Goal: Find specific page/section: Find specific page/section

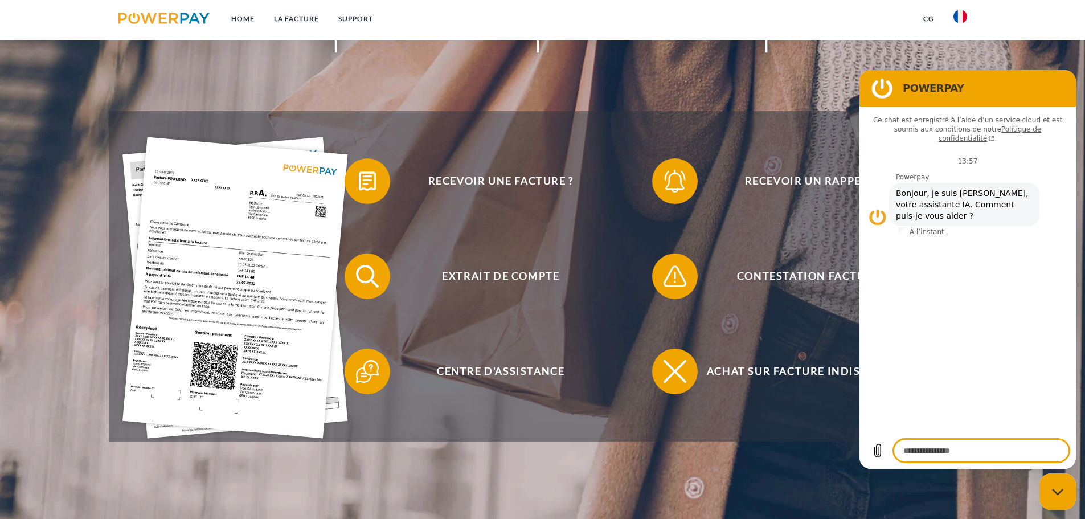
scroll to position [217, 0]
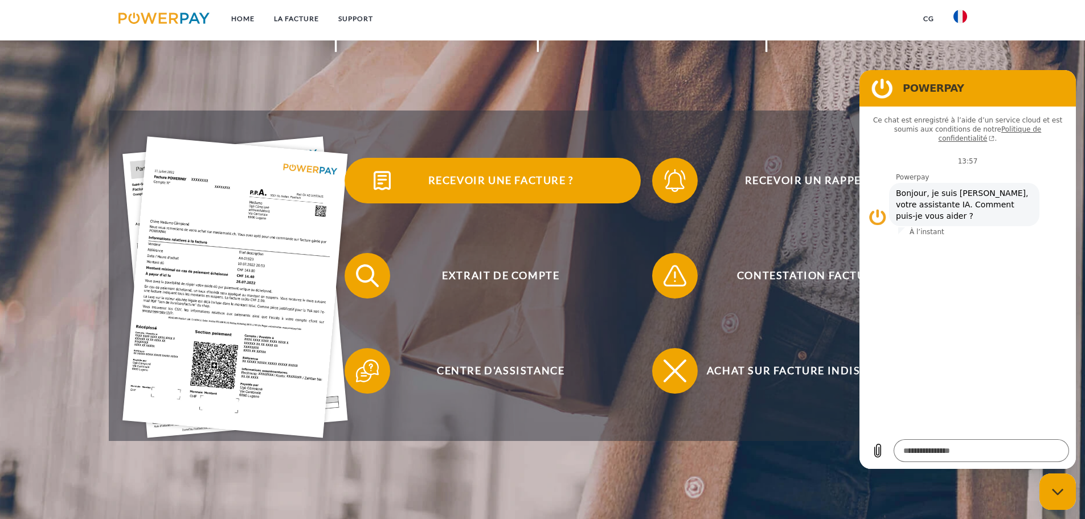
click at [488, 191] on span "Recevoir une facture ?" at bounding box center [500, 181] width 279 height 46
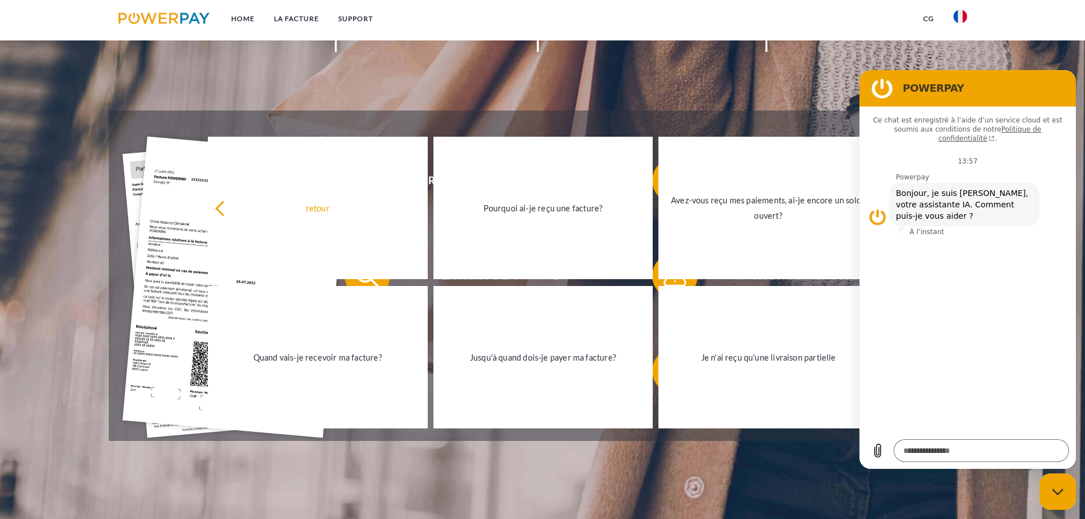
click at [588, 126] on div "Recevoir une facture ? Recevoir un rappel? Extrait de compte retour" at bounding box center [543, 275] width 868 height 330
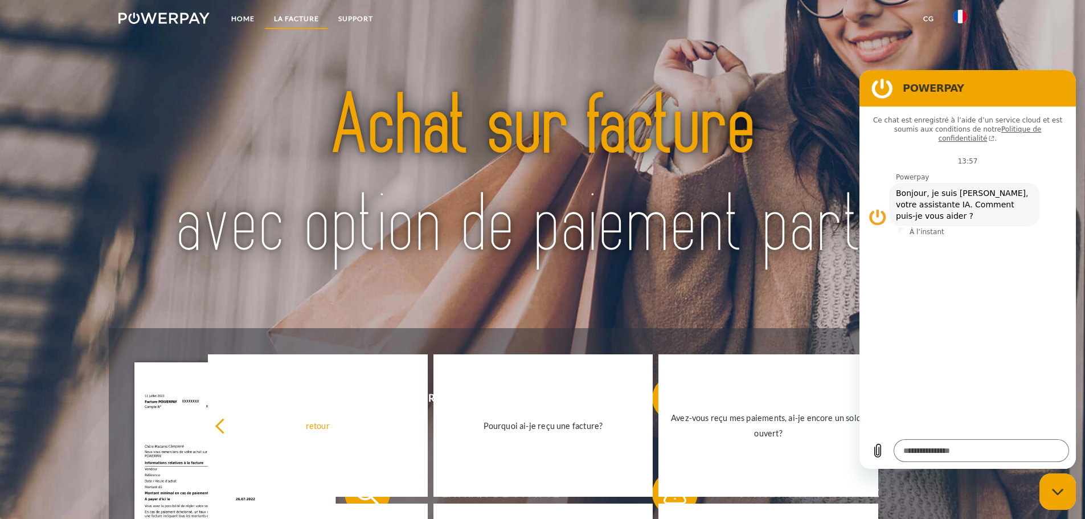
click at [279, 15] on link "LA FACTURE" at bounding box center [296, 19] width 64 height 20
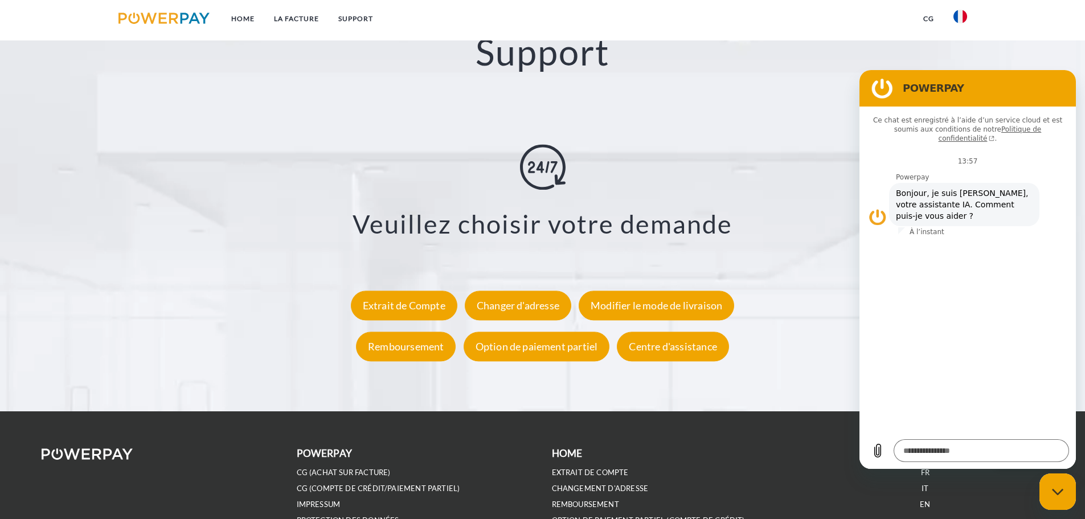
scroll to position [2023, 0]
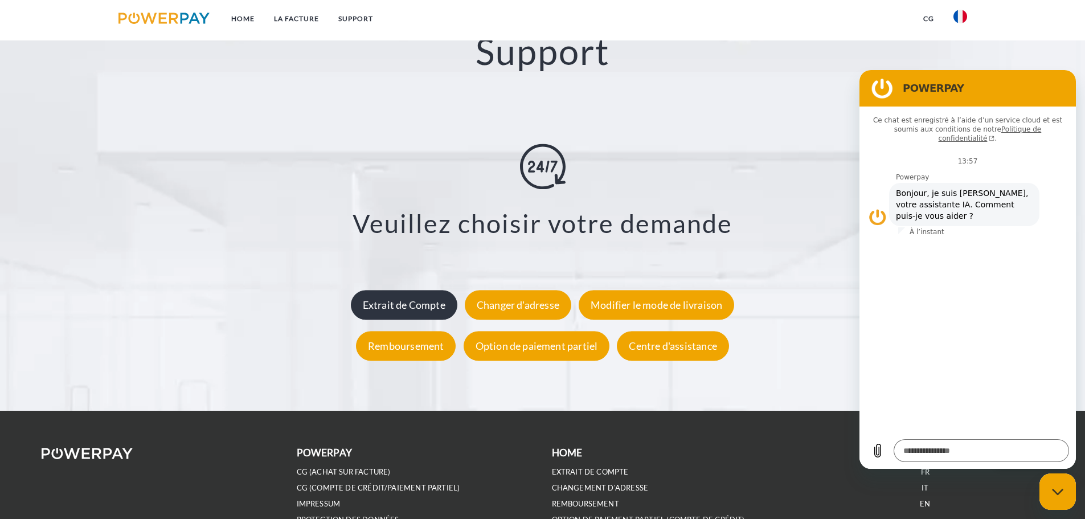
click at [401, 311] on div "Extrait de Compte" at bounding box center [404, 305] width 106 height 30
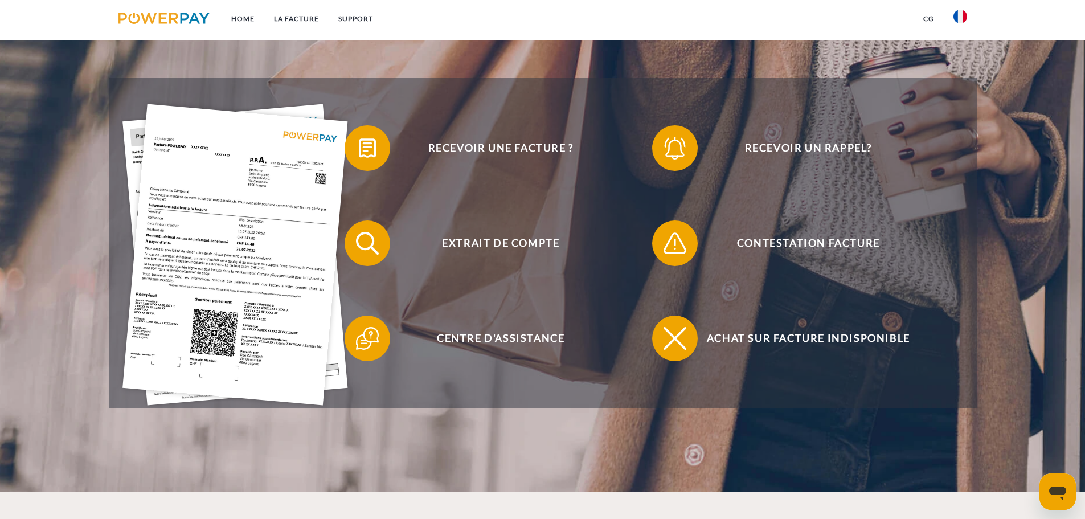
scroll to position [251, 0]
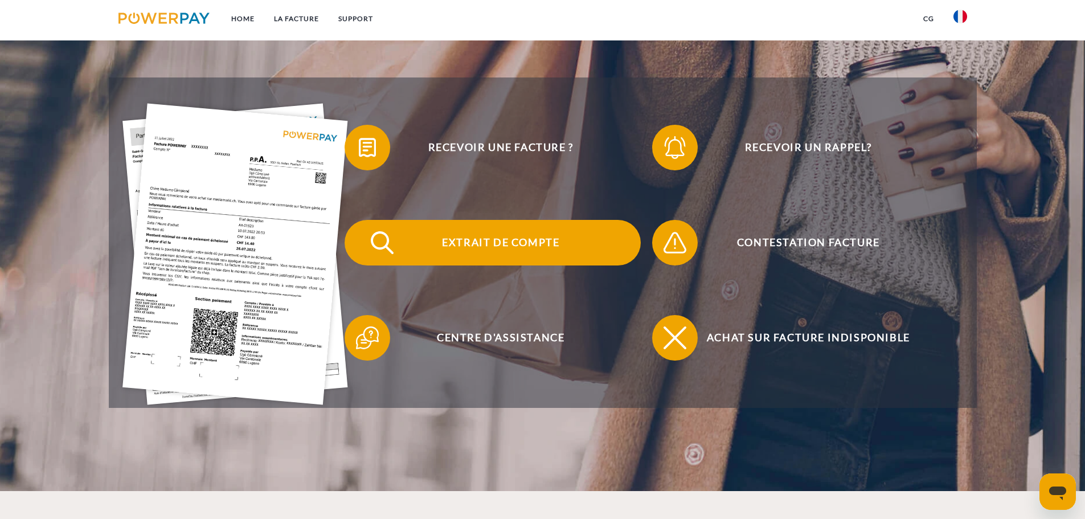
click at [475, 241] on span "Extrait de compte" at bounding box center [500, 243] width 279 height 46
